Goal: Information Seeking & Learning: Learn about a topic

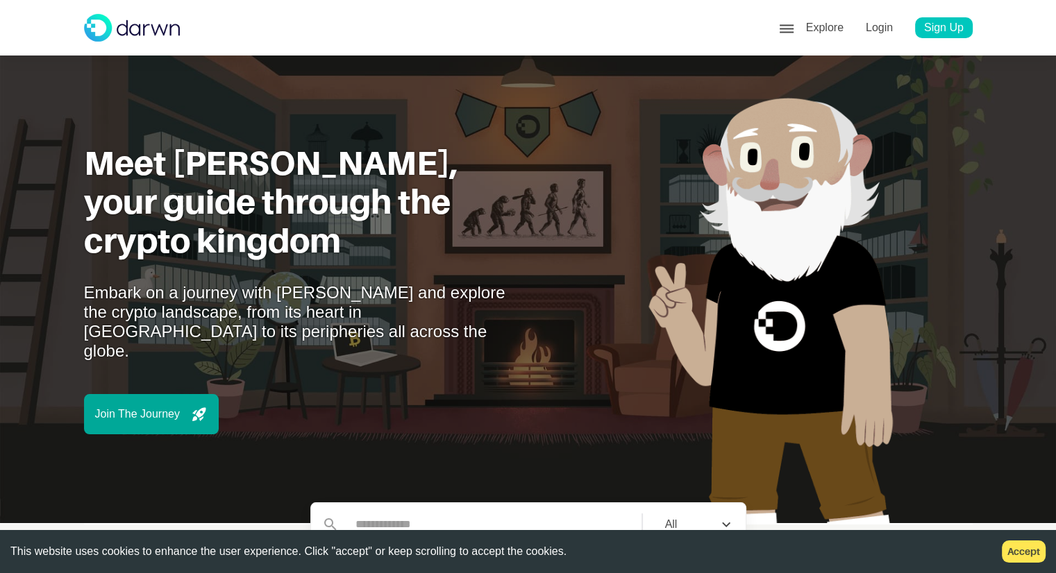
click at [168, 402] on div "Join The Journey" at bounding box center [151, 414] width 135 height 40
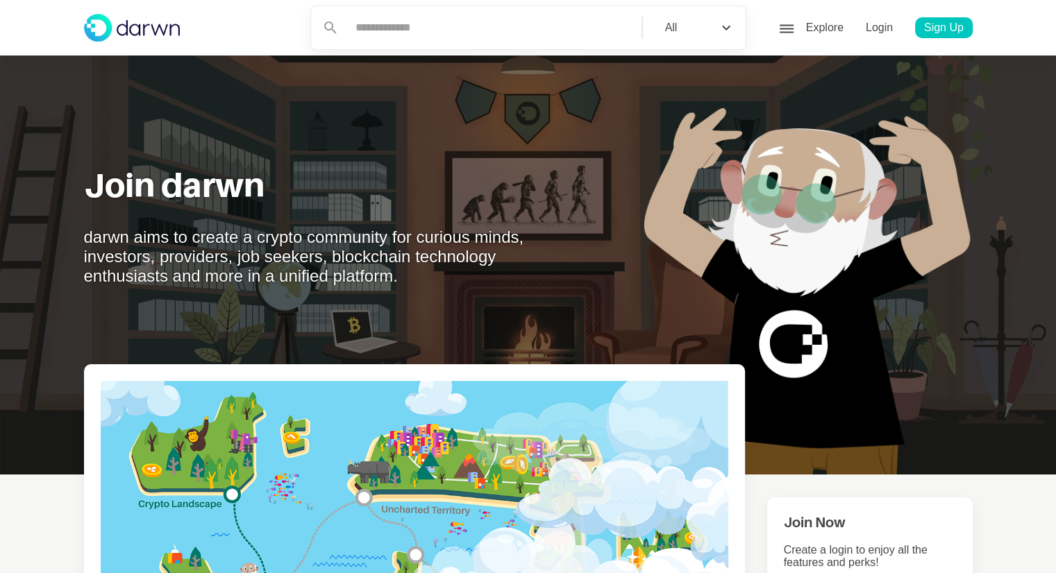
click at [794, 31] on div "Explore" at bounding box center [816, 28] width 76 height 22
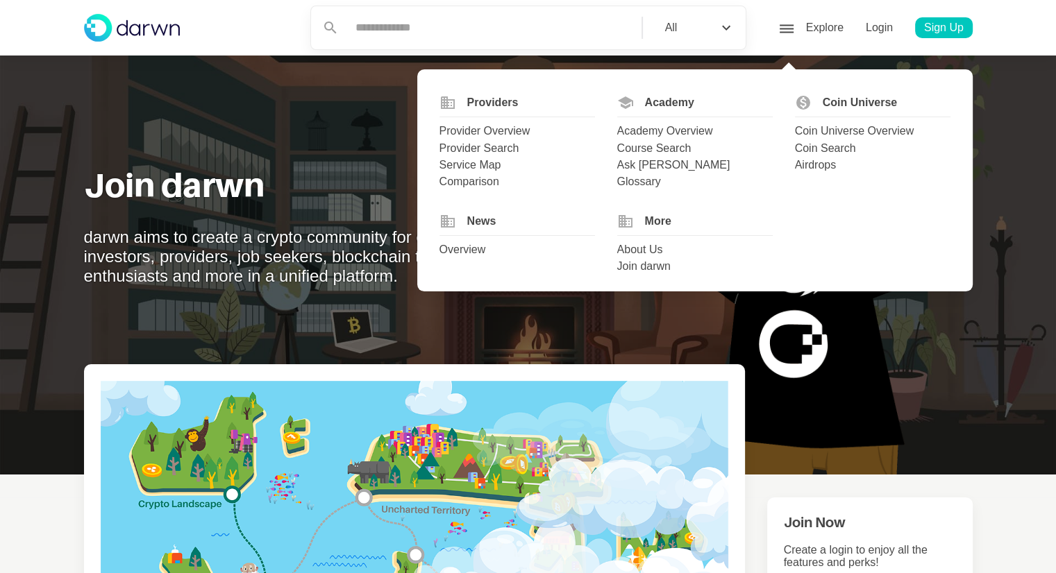
click at [664, 133] on div "Academy Overview" at bounding box center [694, 131] width 155 height 17
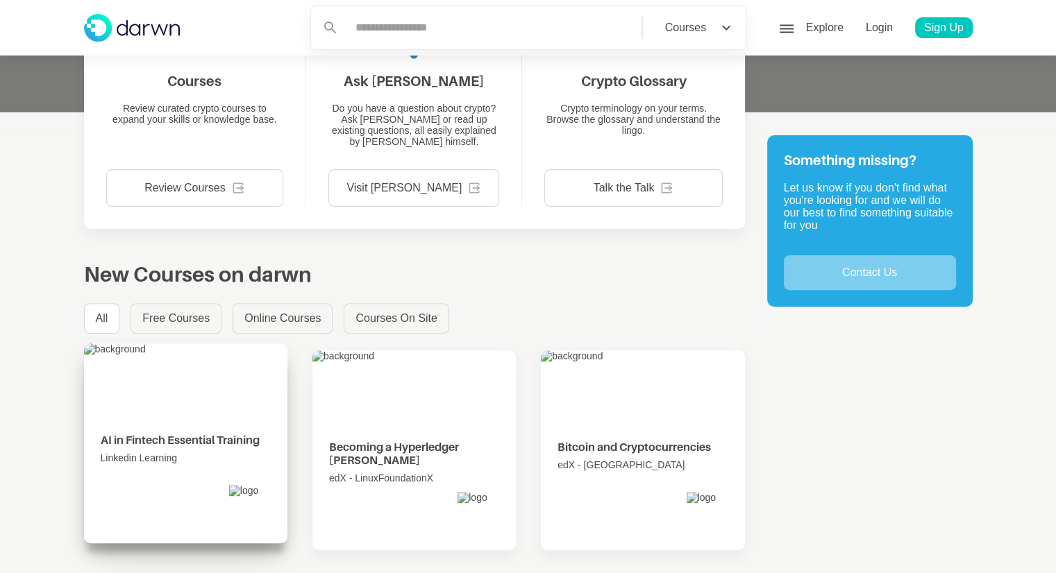
scroll to position [386, 0]
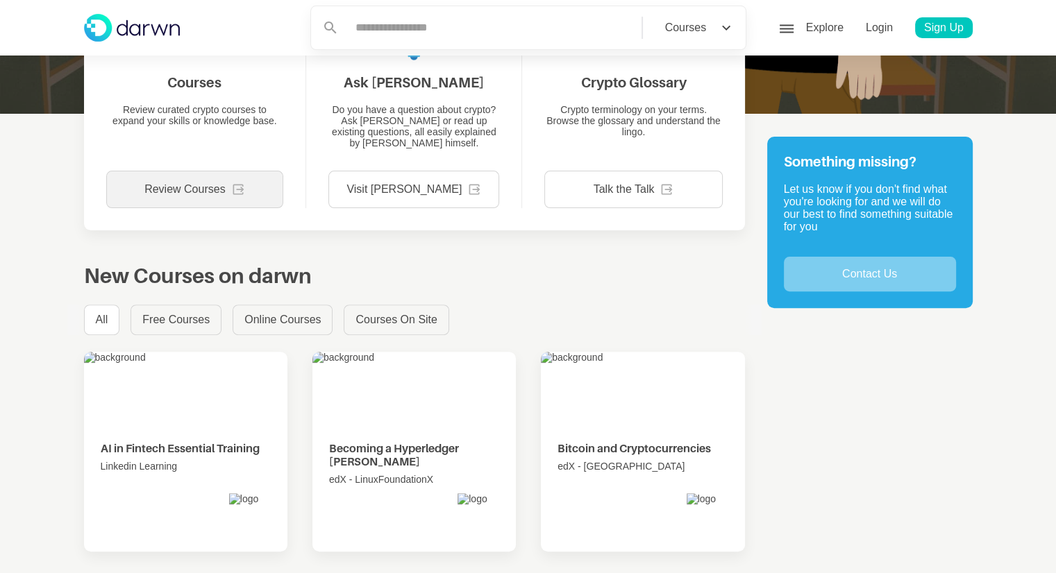
click at [201, 198] on div "Review Courses" at bounding box center [195, 189] width 178 height 37
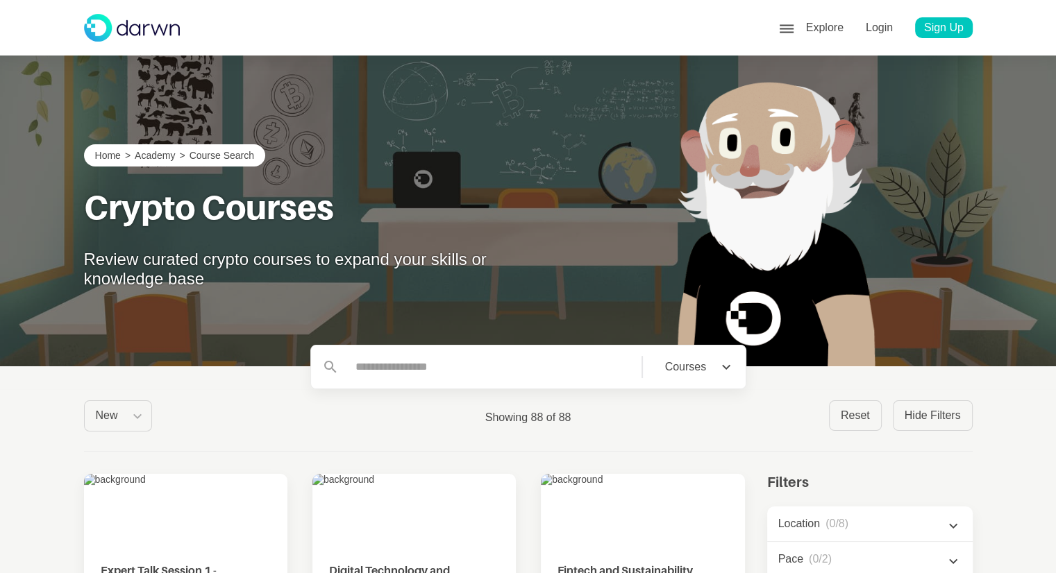
click at [795, 34] on div "Explore" at bounding box center [816, 28] width 76 height 22
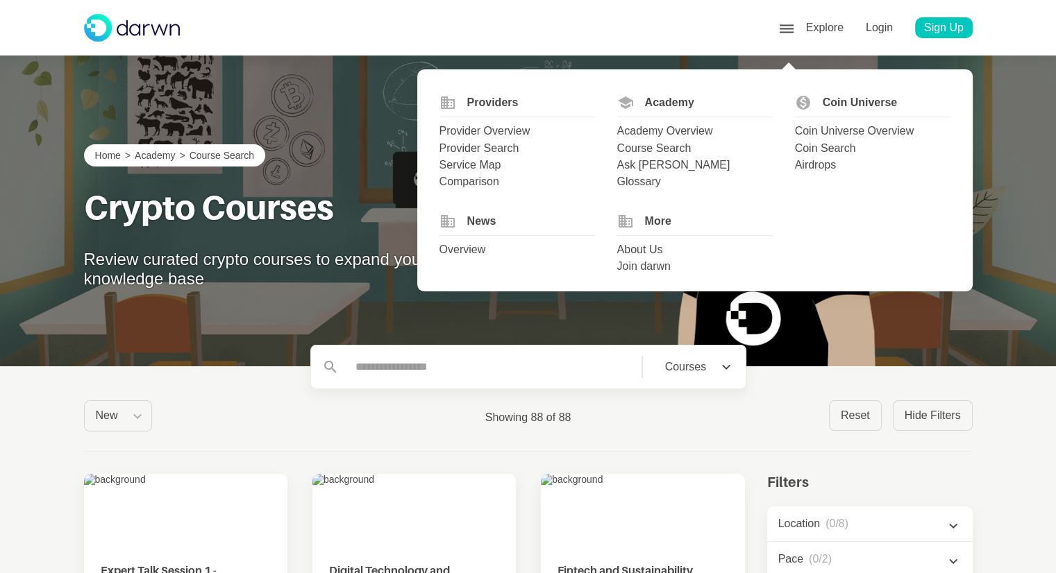
click at [494, 131] on div "Provider Overview" at bounding box center [516, 131] width 155 height 17
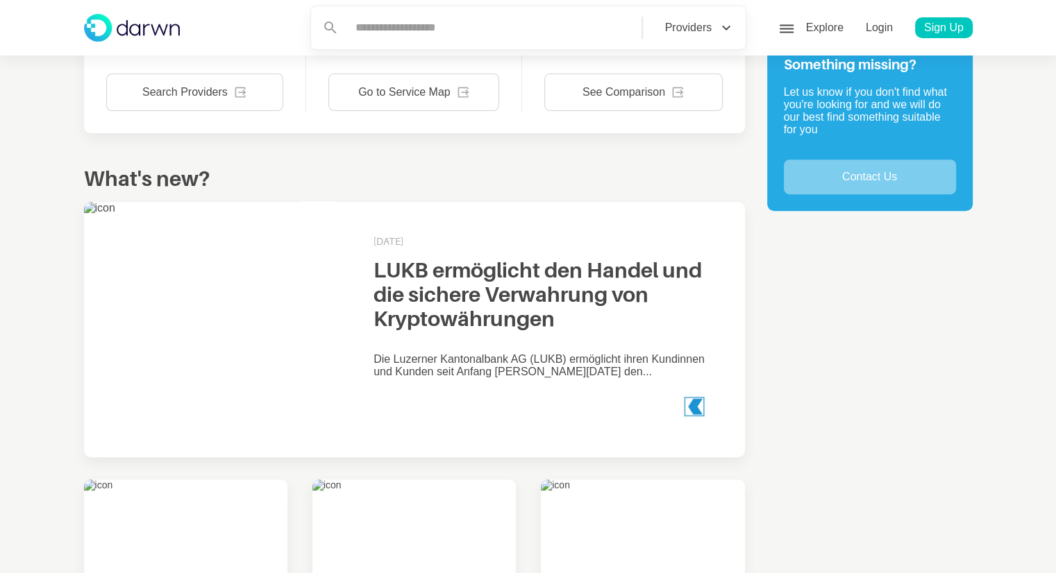
scroll to position [499, 0]
